Goal: Transaction & Acquisition: Subscribe to service/newsletter

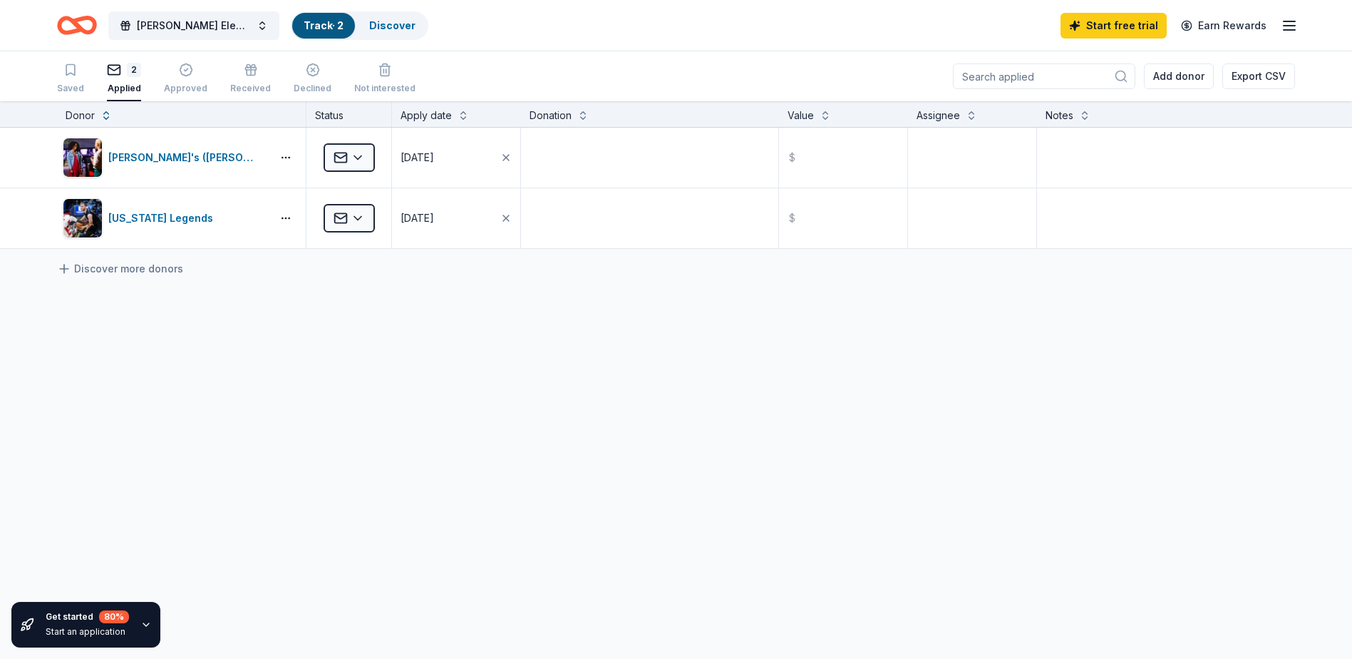
click at [138, 79] on div "2 Applied" at bounding box center [124, 78] width 34 height 31
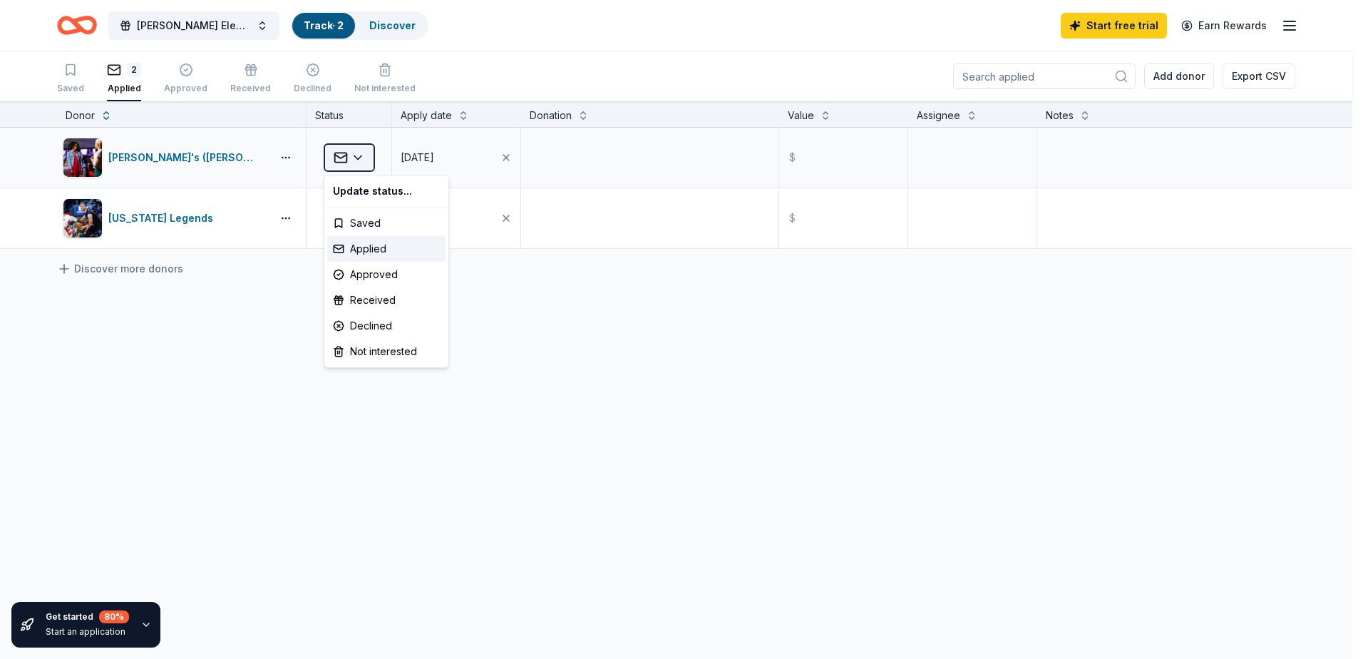
click at [360, 158] on html "Lance Thompson Elementary PTA Track · 2 Discover Start free trial Earn Rewards …" at bounding box center [681, 329] width 1363 height 659
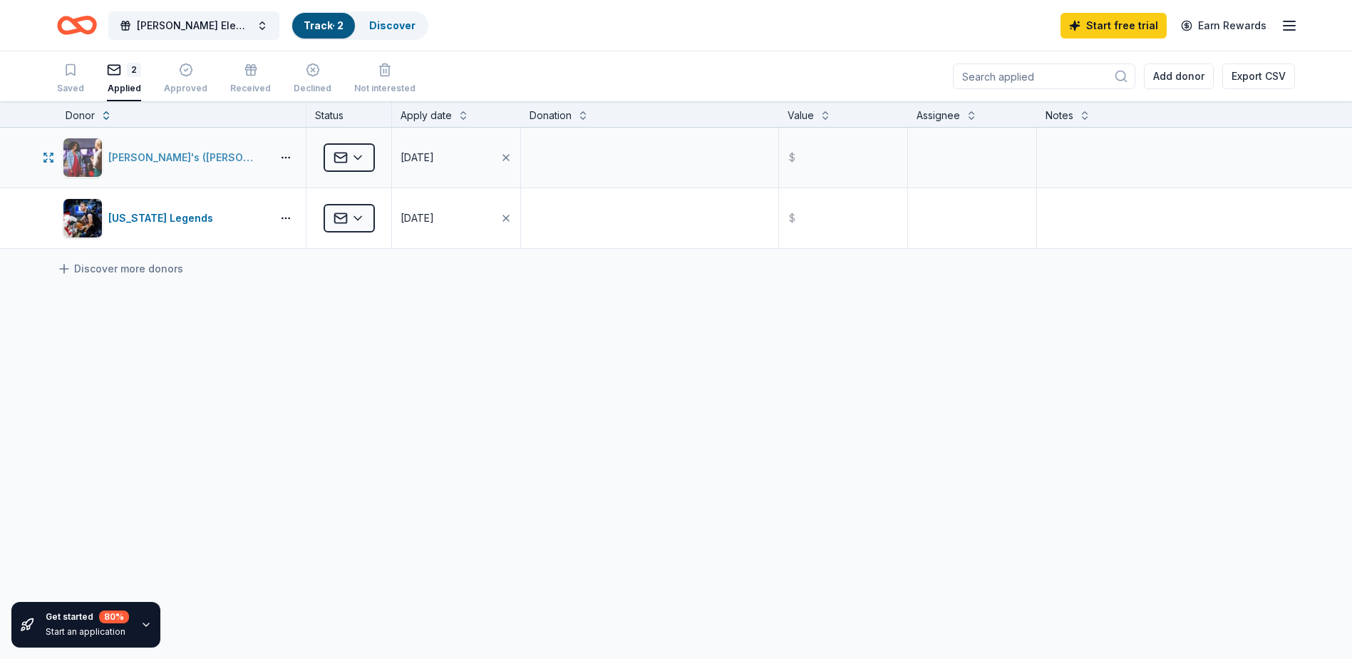
click at [158, 154] on div "[PERSON_NAME]'s ([PERSON_NAME])" at bounding box center [187, 157] width 158 height 17
click at [92, 19] on icon "Home" at bounding box center [84, 25] width 22 height 14
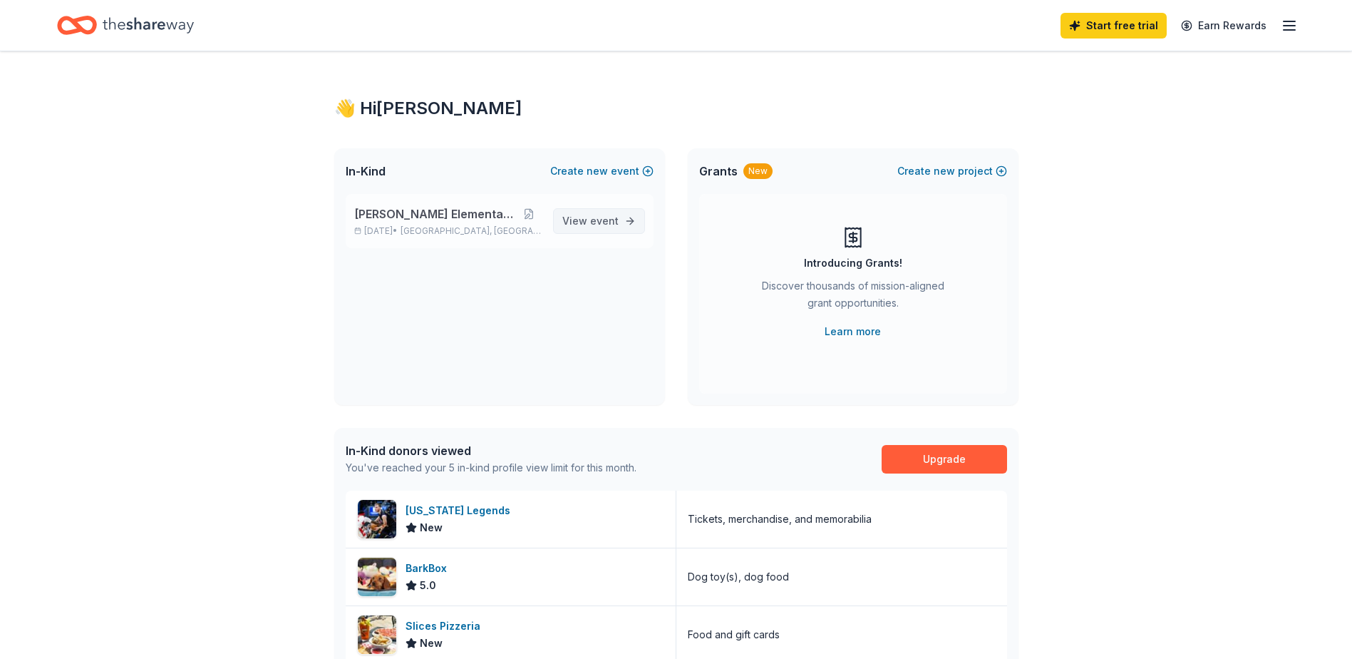
click at [602, 214] on span "View event" at bounding box center [590, 220] width 56 height 17
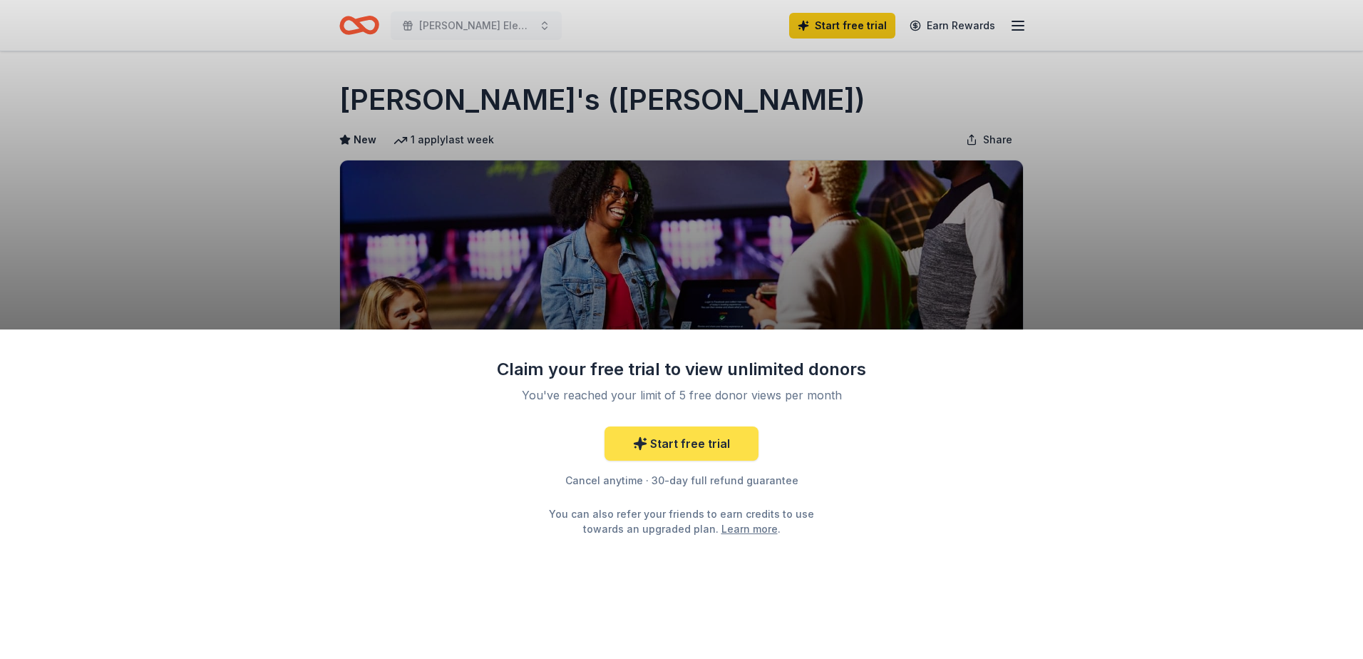
click at [708, 436] on link "Start free trial" at bounding box center [682, 443] width 154 height 34
